Goal: Information Seeking & Learning: Learn about a topic

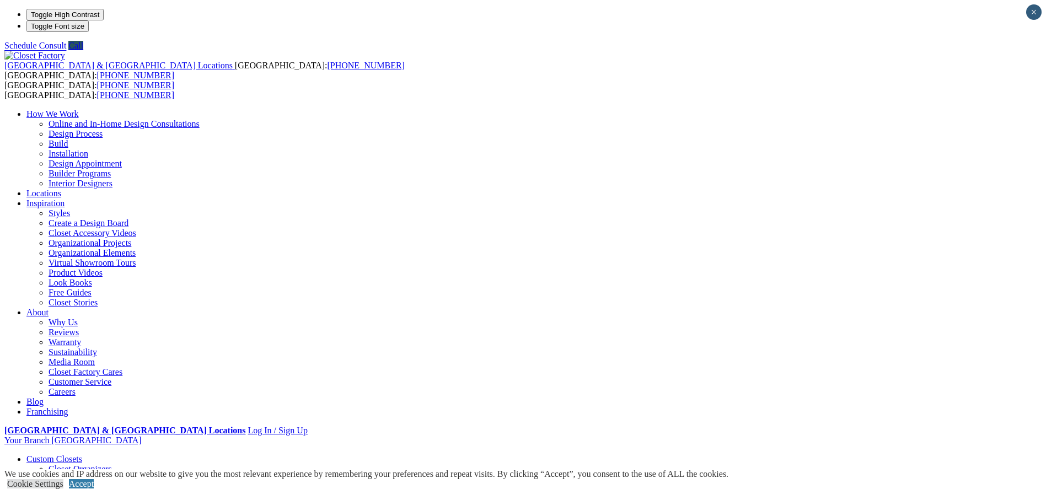
click at [800, 109] on ul "How We Work Online and In-Home Design Consultations Design Process Build Instal…" at bounding box center [522, 263] width 1037 height 308
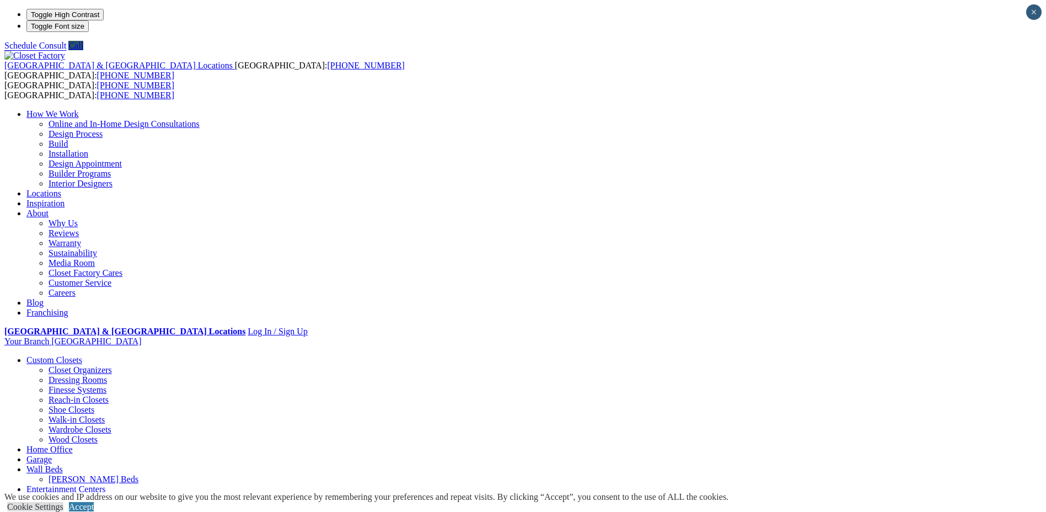
click at [73, 445] on link "Home Office" at bounding box center [49, 449] width 46 height 9
